Goal: Task Accomplishment & Management: Complete application form

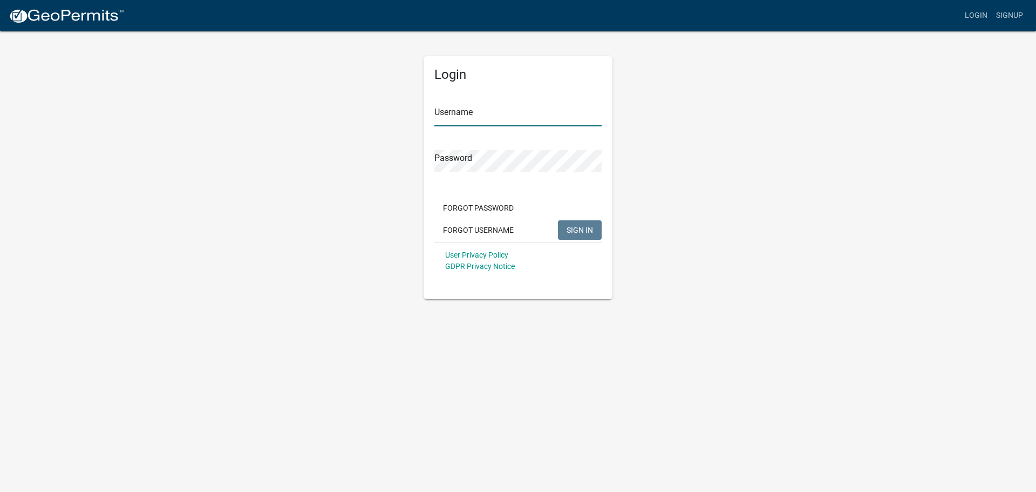
click at [460, 113] on input "Username" at bounding box center [518, 115] width 167 height 22
type input "owens12"
click at [580, 229] on span "SIGN IN" at bounding box center [580, 229] width 26 height 9
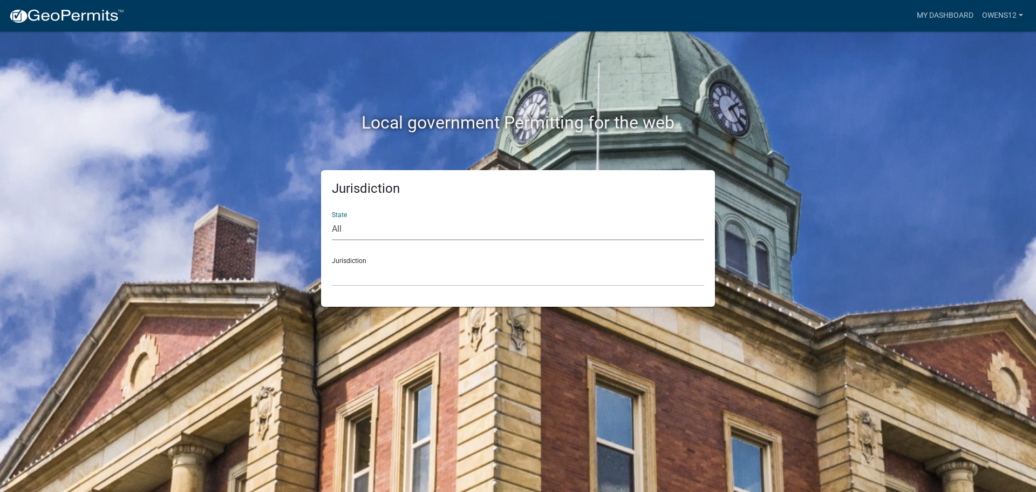
click at [374, 228] on select "All [US_STATE] [US_STATE] [US_STATE] [US_STATE] [US_STATE] [US_STATE] [US_STATE…" at bounding box center [518, 229] width 372 height 22
select select "[US_STATE]"
click at [332, 218] on select "All [US_STATE] [US_STATE] [US_STATE] [US_STATE] [US_STATE] [US_STATE] [US_STATE…" at bounding box center [518, 229] width 372 height 22
click at [371, 267] on select "[GEOGRAPHIC_DATA], [US_STATE] [GEOGRAPHIC_DATA], [US_STATE] [GEOGRAPHIC_DATA], …" at bounding box center [518, 275] width 372 height 22
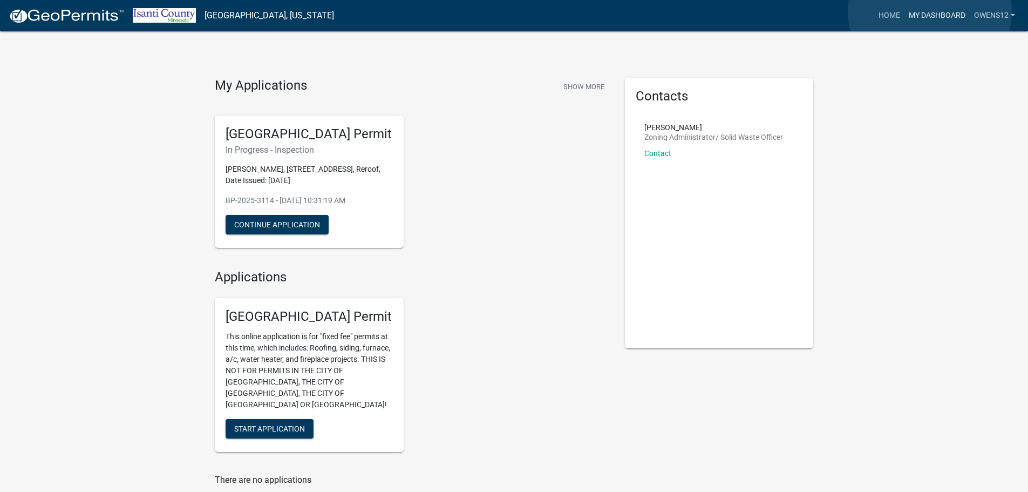
click at [930, 11] on link "My Dashboard" at bounding box center [937, 15] width 65 height 21
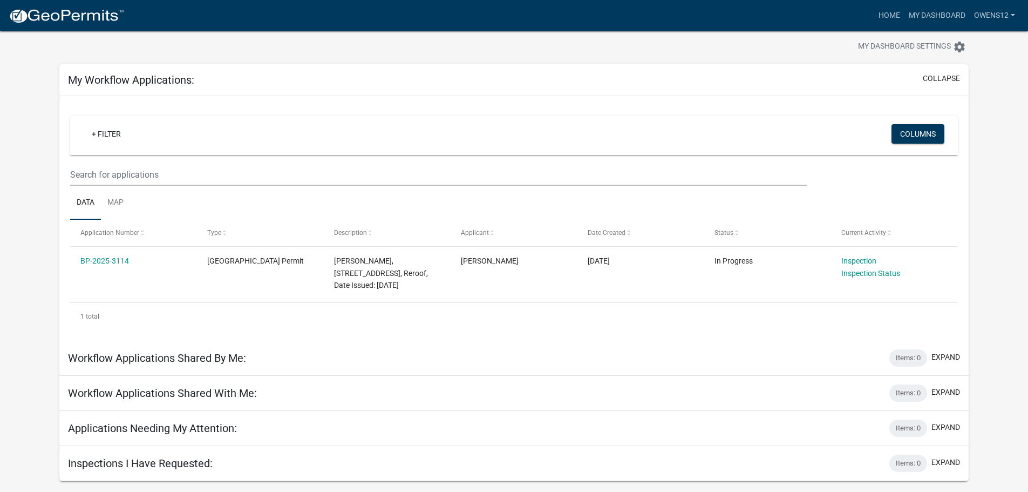
scroll to position [31, 0]
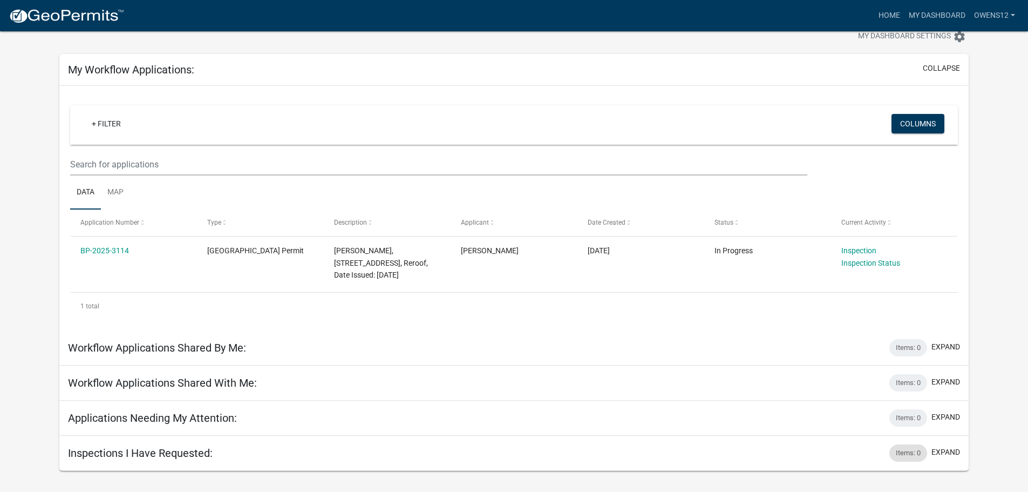
click at [909, 448] on div "Items: 0" at bounding box center [909, 452] width 38 height 17
click at [950, 449] on button "expand" at bounding box center [946, 451] width 29 height 11
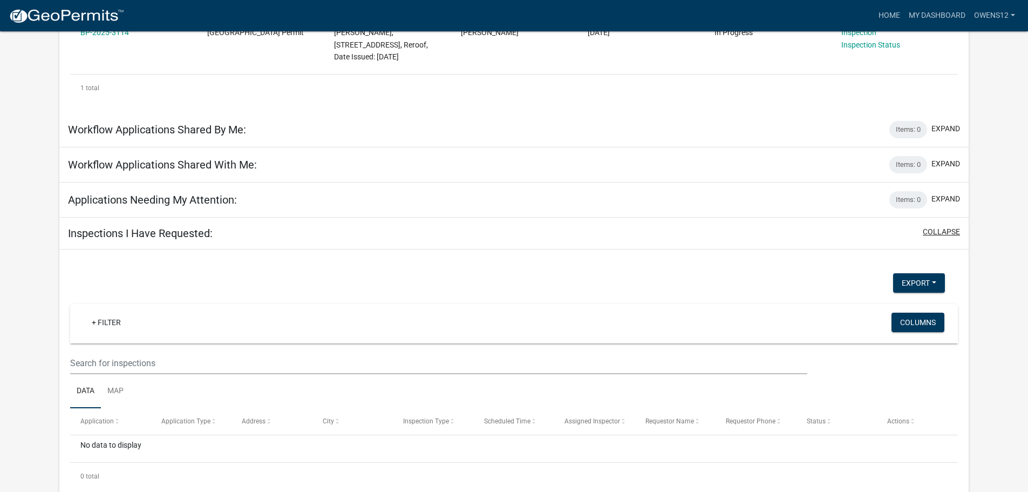
scroll to position [257, 0]
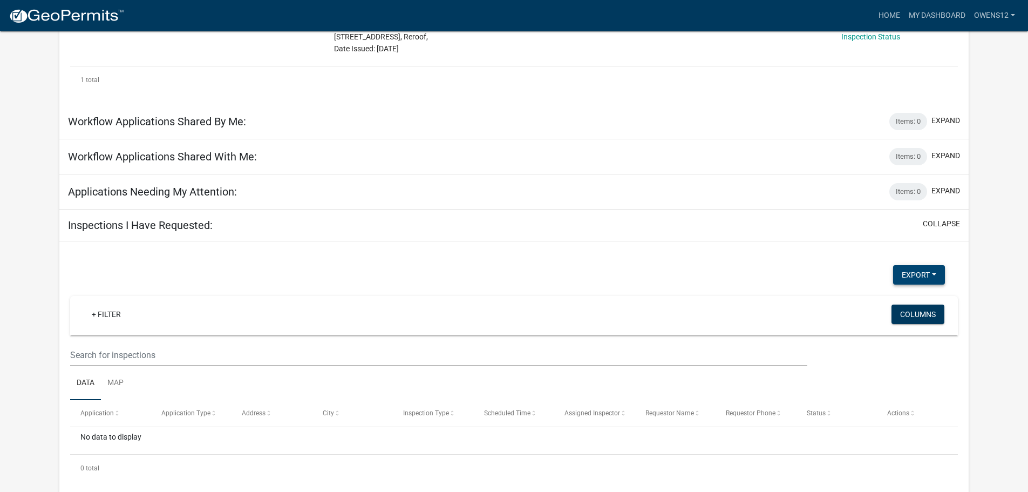
click at [933, 273] on button "Export" at bounding box center [919, 274] width 52 height 19
click at [982, 287] on app-user-applications "more_horiz Home My Dashboard owens12 Account Logout My Dashboard Settings setti…" at bounding box center [514, 139] width 1028 height 730
click at [914, 310] on button "Columns" at bounding box center [918, 313] width 53 height 19
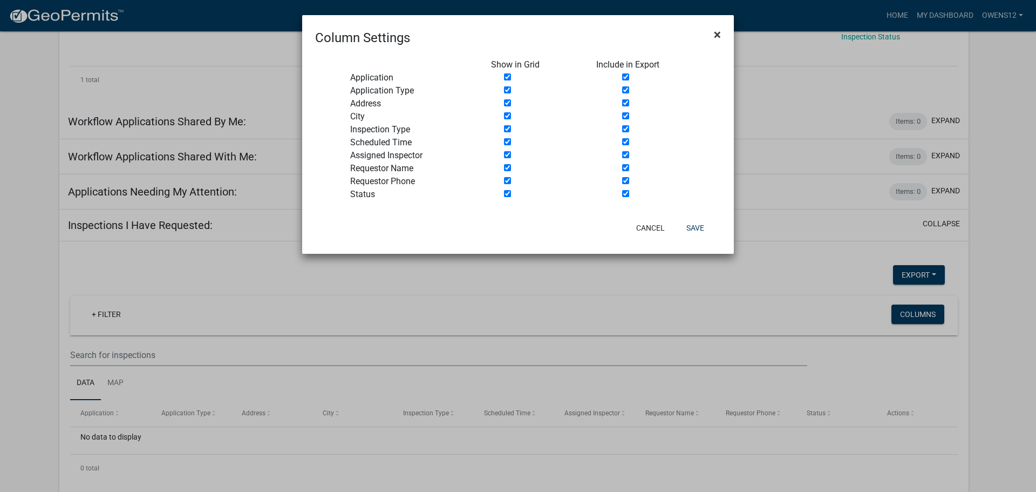
click at [716, 31] on span "×" at bounding box center [717, 34] width 7 height 15
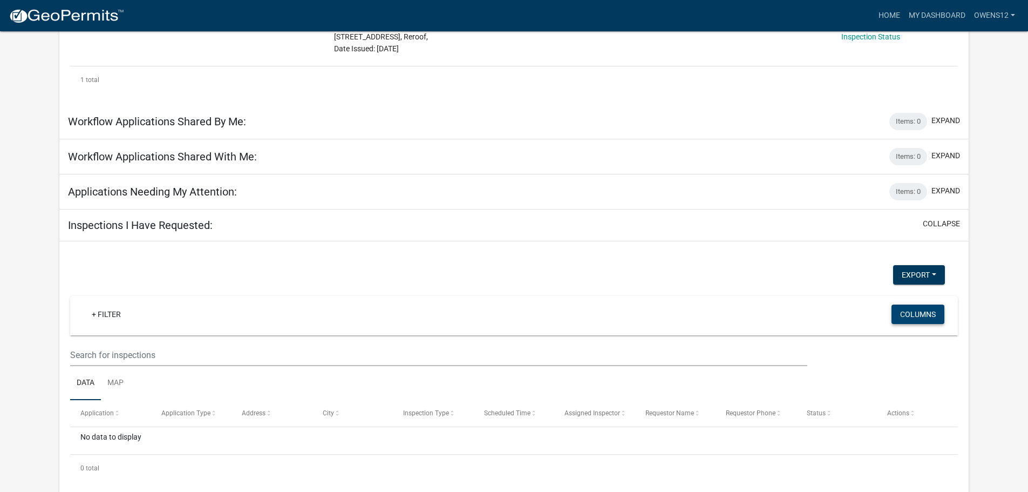
scroll to position [269, 0]
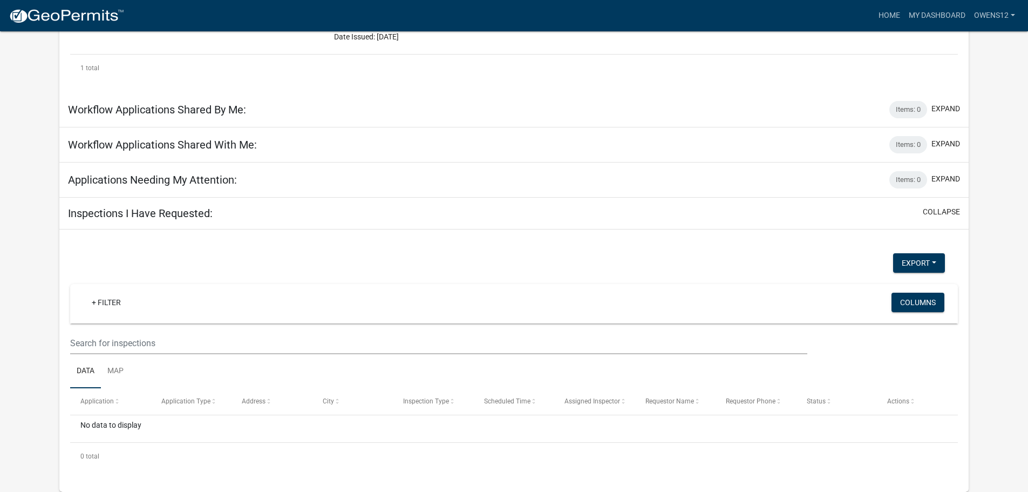
click at [86, 366] on link "Data" at bounding box center [85, 371] width 31 height 35
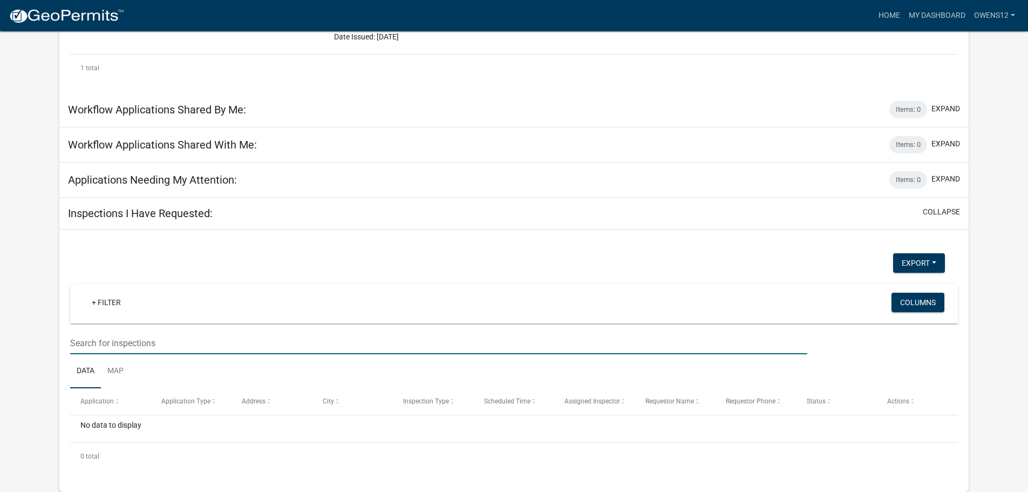
click at [137, 341] on input "text" at bounding box center [438, 343] width 737 height 22
click at [107, 425] on div "No data to display" at bounding box center [514, 428] width 888 height 27
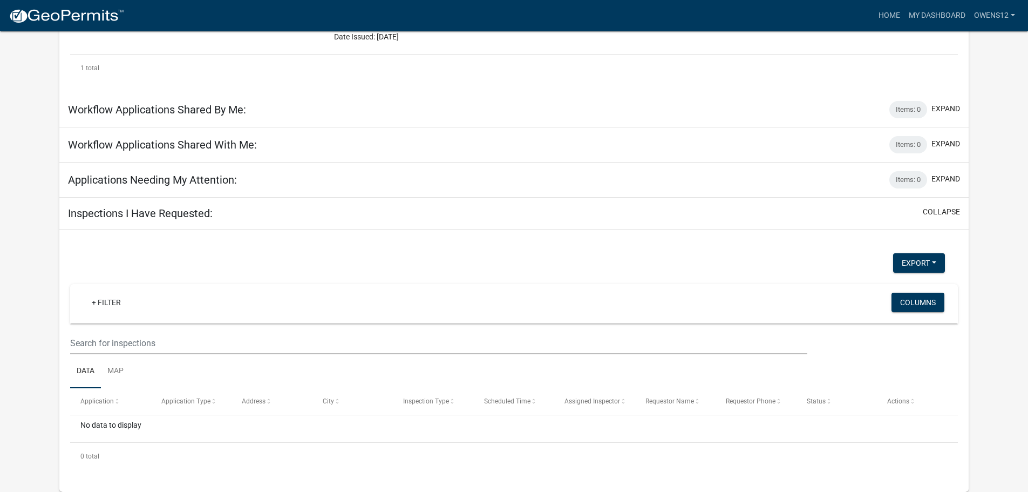
click at [116, 425] on div "No data to display" at bounding box center [514, 428] width 888 height 27
click at [943, 209] on button "collapse" at bounding box center [941, 211] width 37 height 11
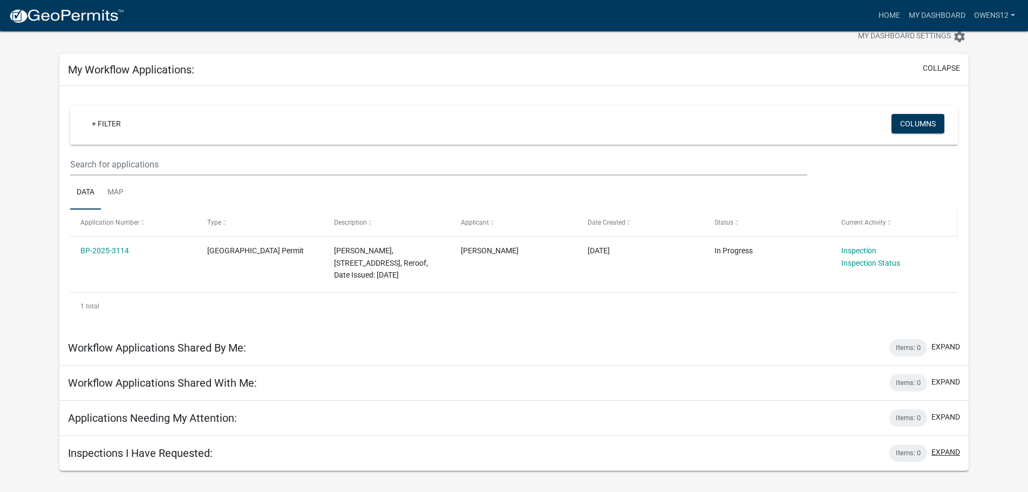
scroll to position [31, 0]
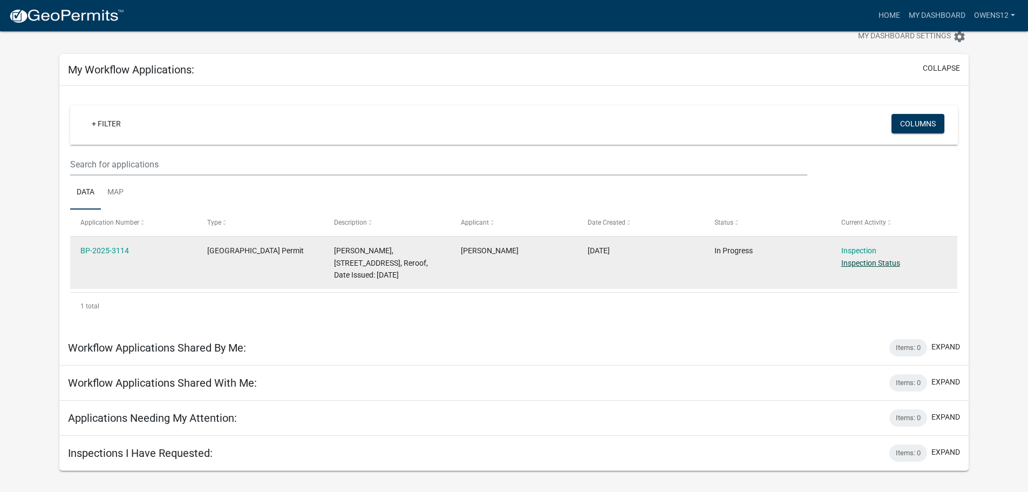
click at [863, 262] on link "Inspection Status" at bounding box center [870, 263] width 59 height 9
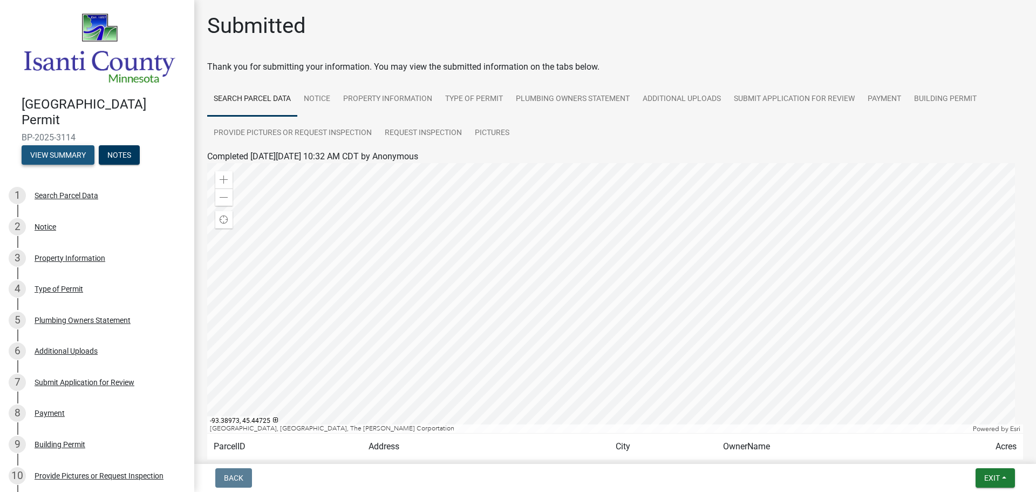
click at [55, 149] on button "View Summary" at bounding box center [58, 154] width 73 height 19
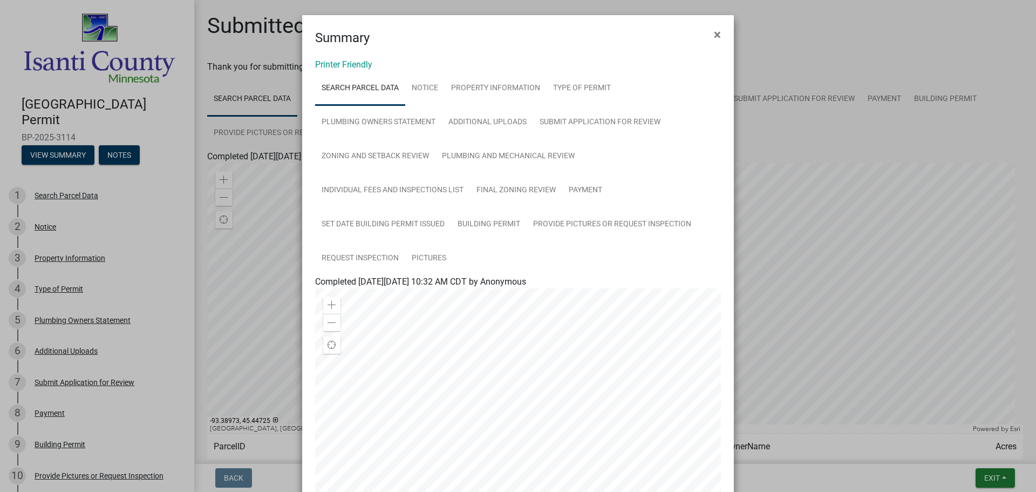
click at [110, 148] on ngb-modal-window "Summary × Printer Friendly Search Parcel Data Notice Property Information Type …" at bounding box center [518, 246] width 1036 height 492
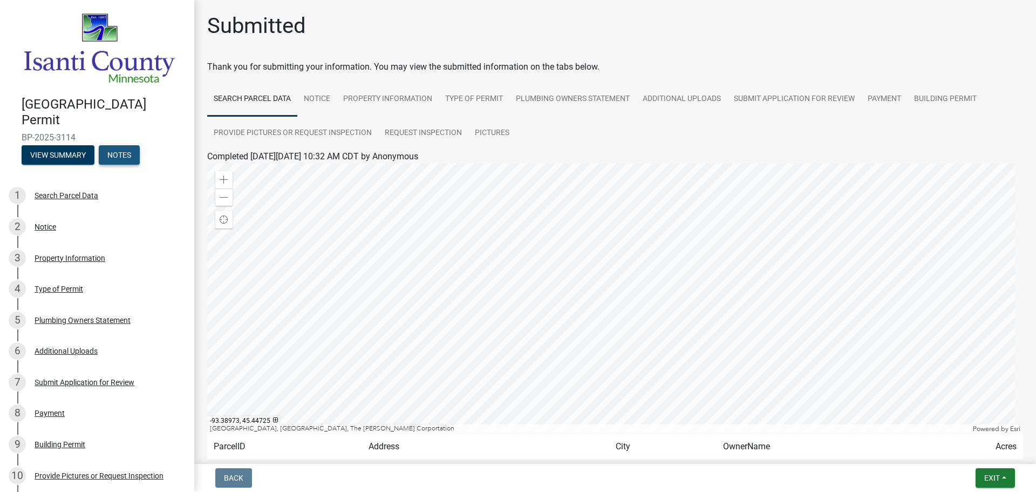
click at [124, 149] on button "Notes" at bounding box center [119, 154] width 41 height 19
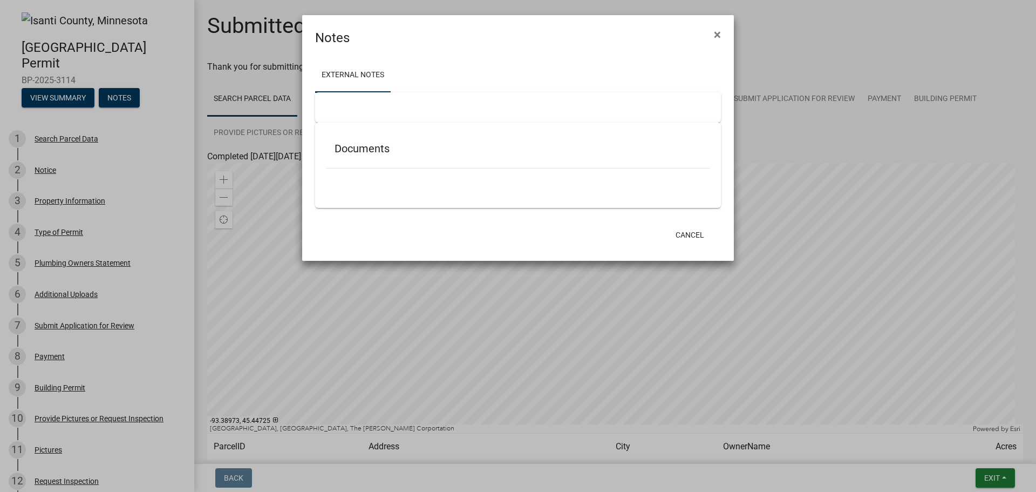
click at [362, 188] on ul at bounding box center [518, 184] width 384 height 9
click at [719, 33] on span "×" at bounding box center [717, 34] width 7 height 15
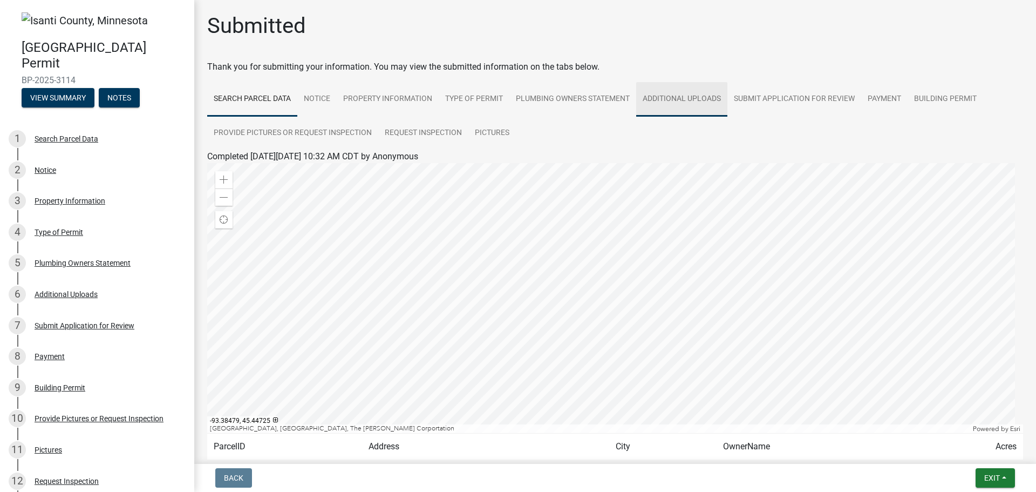
click at [688, 96] on link "Additional Uploads" at bounding box center [681, 99] width 91 height 35
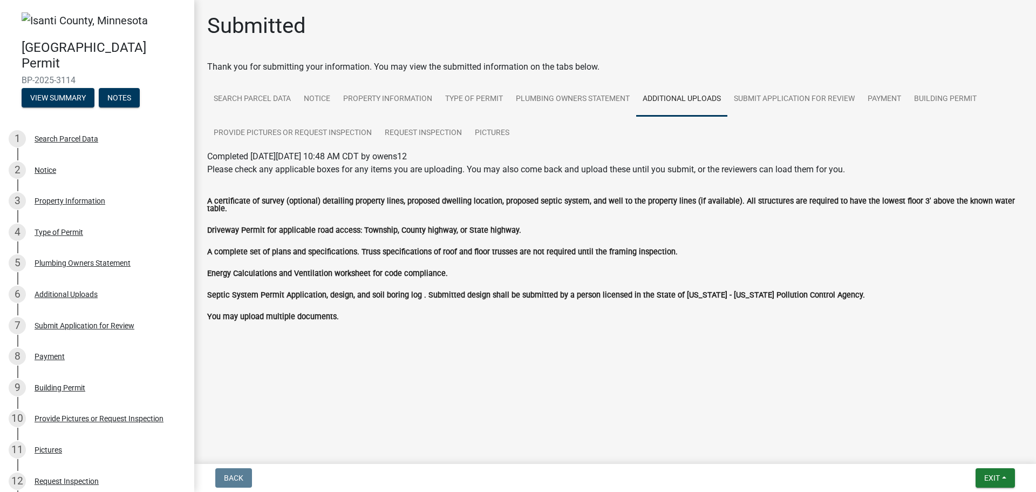
click at [259, 313] on label "You may upload multiple documents." at bounding box center [273, 317] width 132 height 8
click at [604, 342] on div at bounding box center [615, 346] width 615 height 13
click at [490, 130] on link "Pictures" at bounding box center [492, 133] width 47 height 35
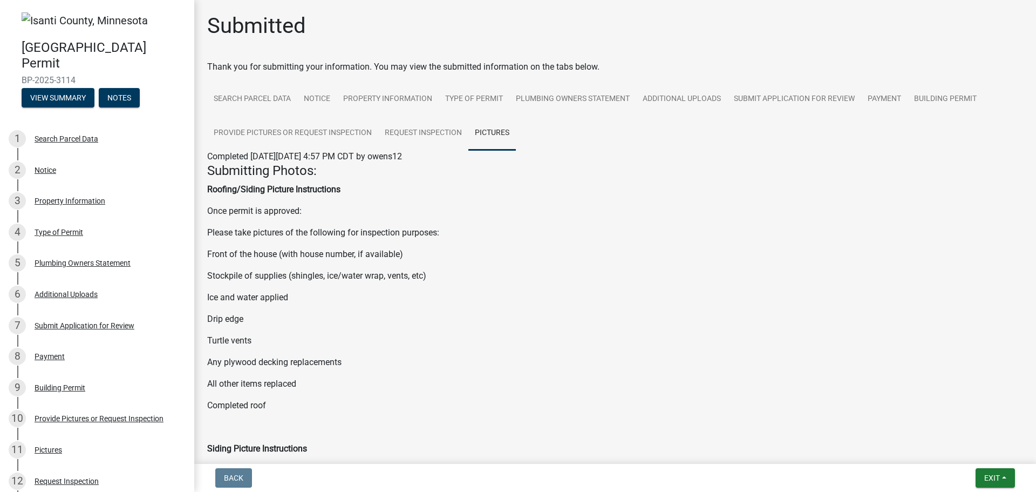
click at [263, 191] on strong "Roofing/Siding Picture Instructions" at bounding box center [273, 189] width 133 height 10
click at [262, 191] on strong "Roofing/Siding Picture Instructions" at bounding box center [273, 189] width 133 height 10
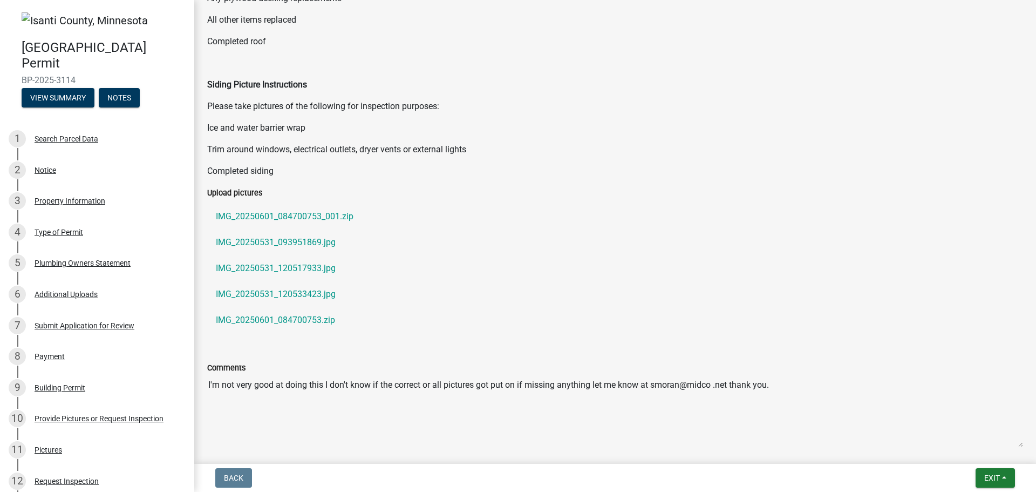
scroll to position [391, 0]
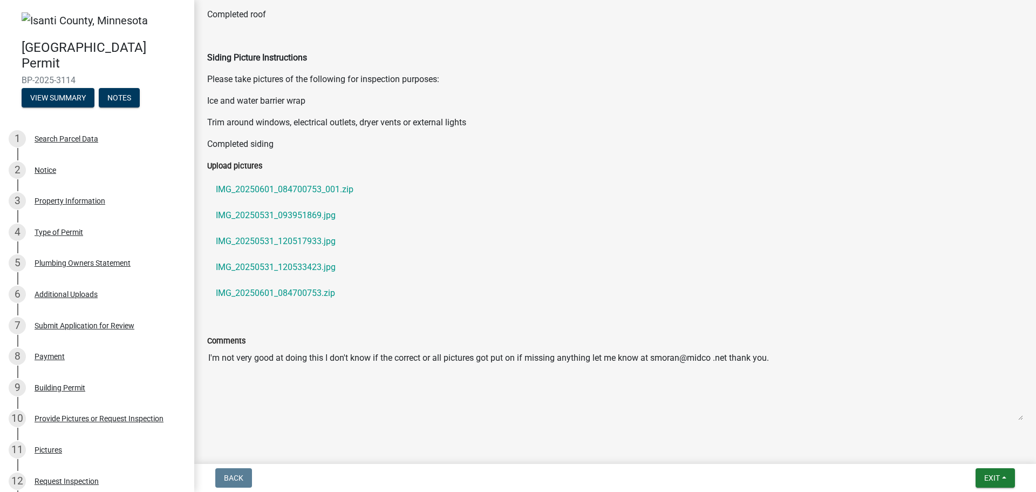
click at [236, 162] on label "Upload pictures" at bounding box center [234, 166] width 55 height 8
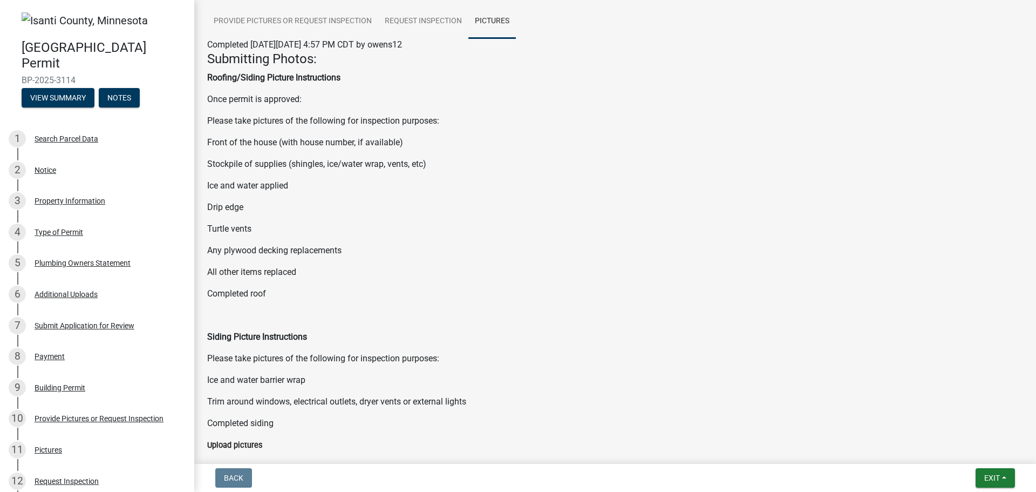
scroll to position [0, 0]
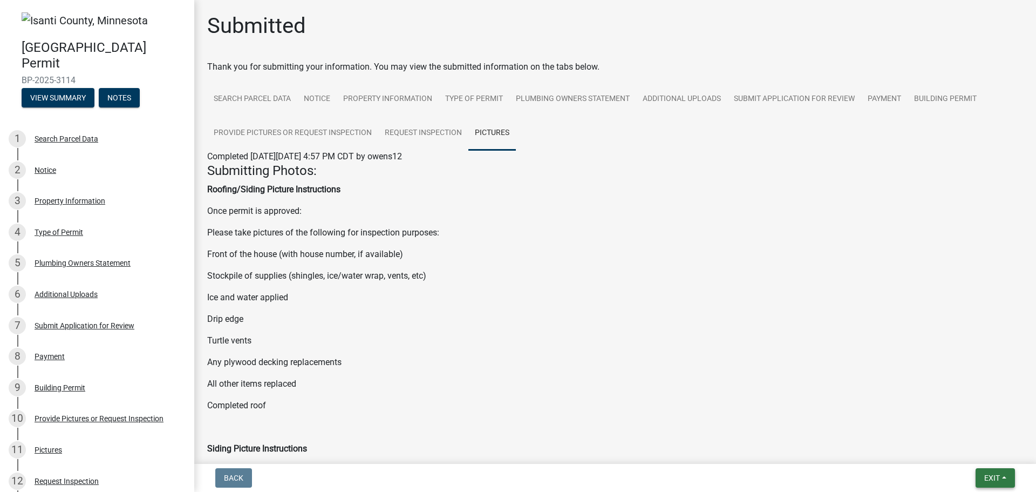
click at [989, 476] on span "Exit" at bounding box center [993, 477] width 16 height 9
click at [965, 449] on button "Save & Exit" at bounding box center [972, 450] width 86 height 26
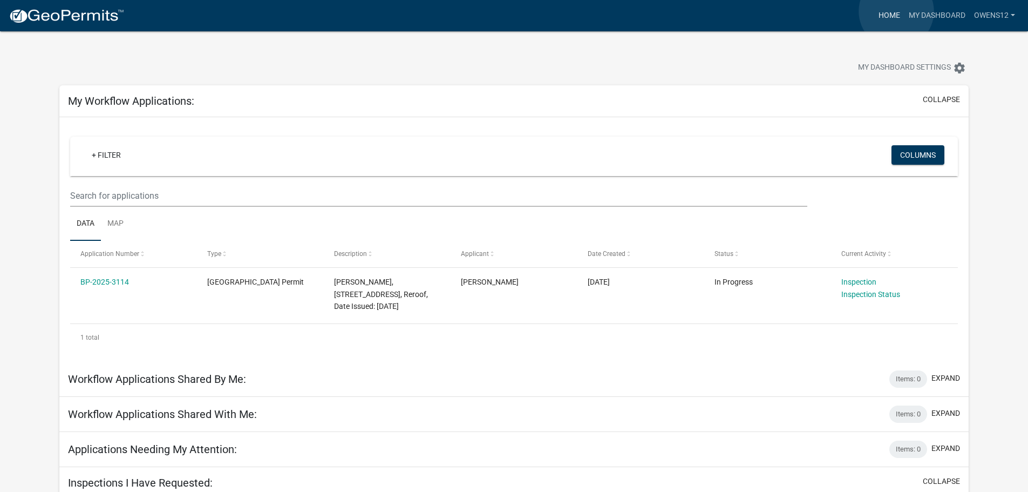
click at [897, 11] on link "Home" at bounding box center [889, 15] width 30 height 21
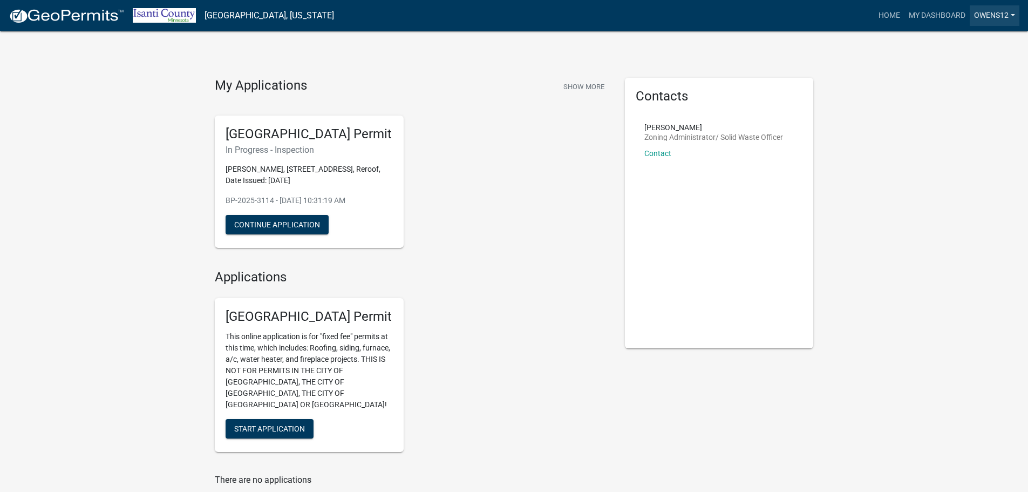
click at [1014, 13] on link "owens12" at bounding box center [995, 15] width 50 height 21
click at [962, 78] on link "Logout" at bounding box center [976, 79] width 86 height 26
